Goal: Find specific page/section: Find specific page/section

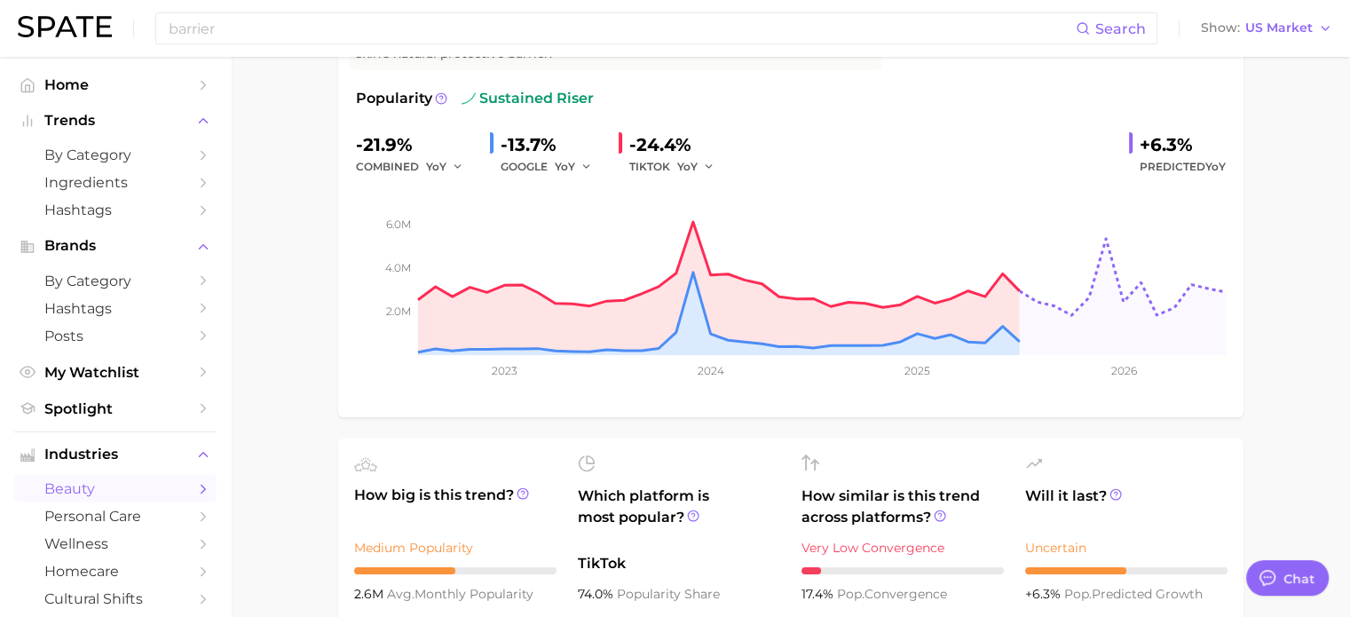
scroll to position [256, 0]
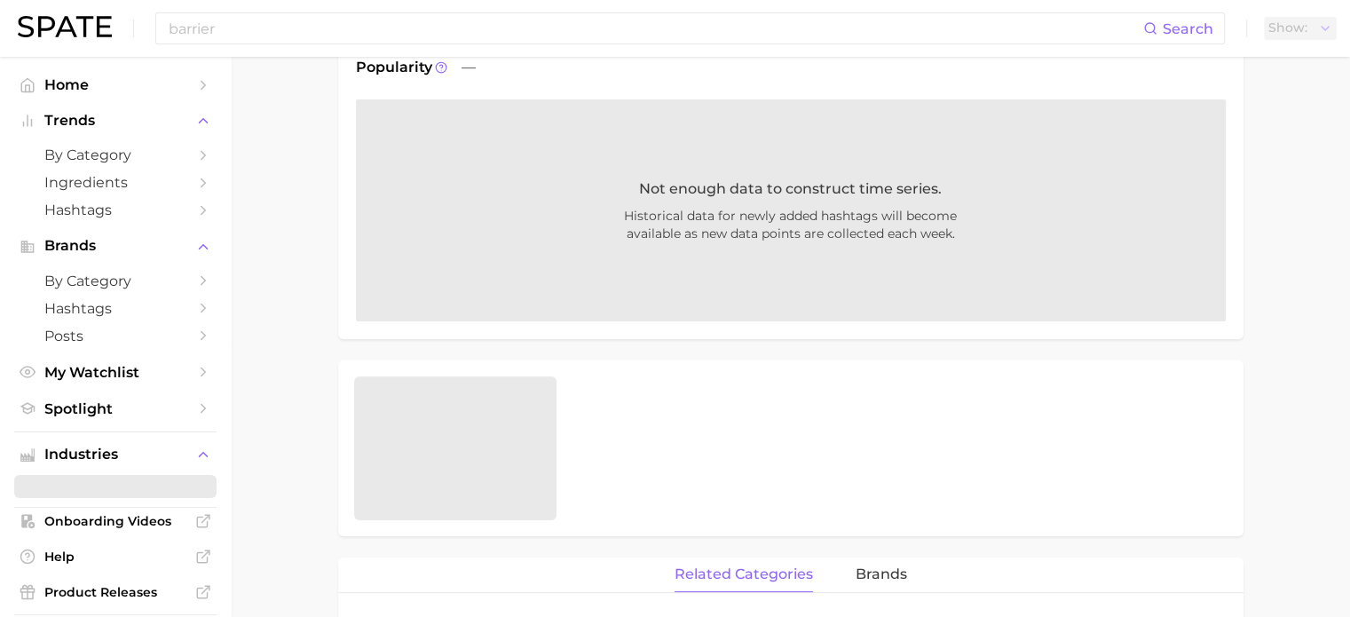
scroll to position [294, 0]
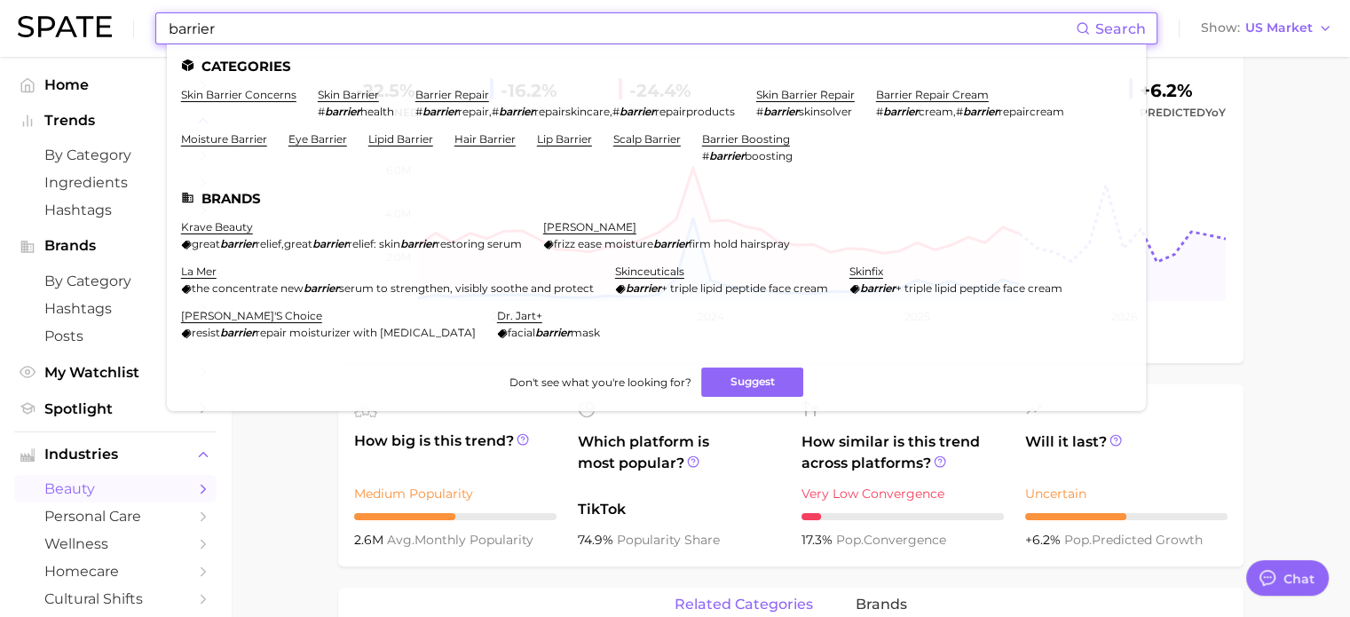
click at [294, 40] on input "barrier" at bounding box center [621, 28] width 909 height 30
type textarea "x"
click at [455, 91] on link "barrier repair" at bounding box center [452, 94] width 74 height 13
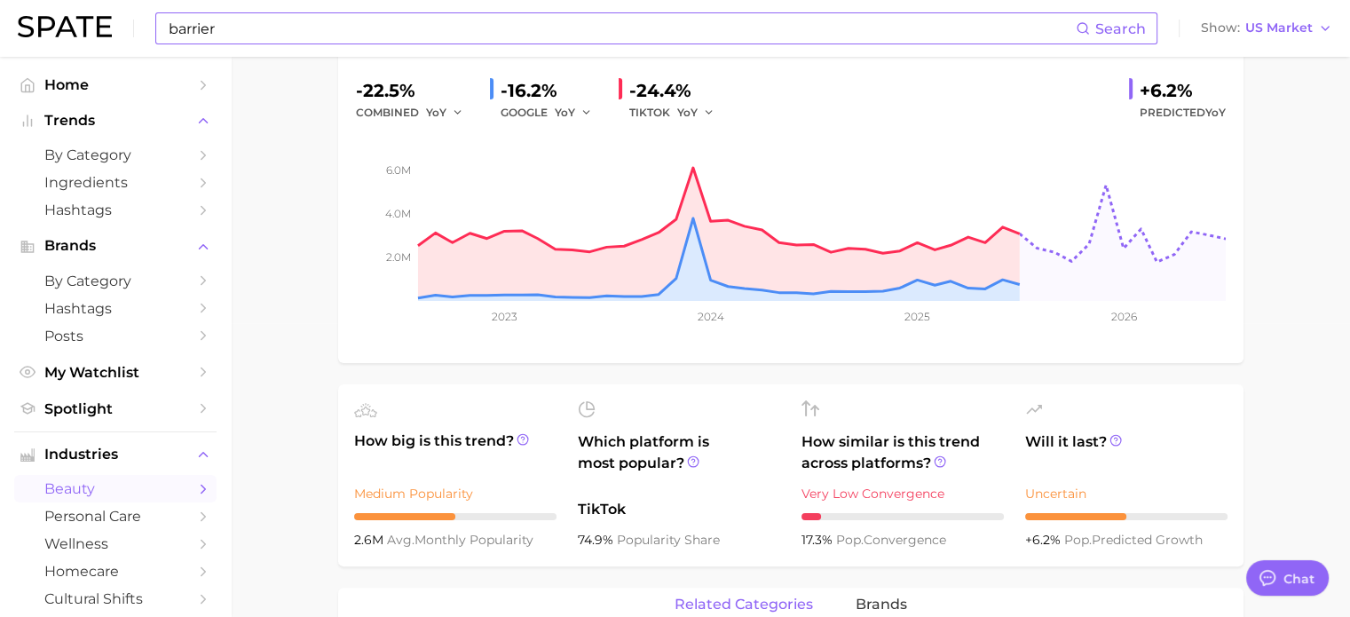
scroll to position [292, 0]
